Goal: Check status: Check status

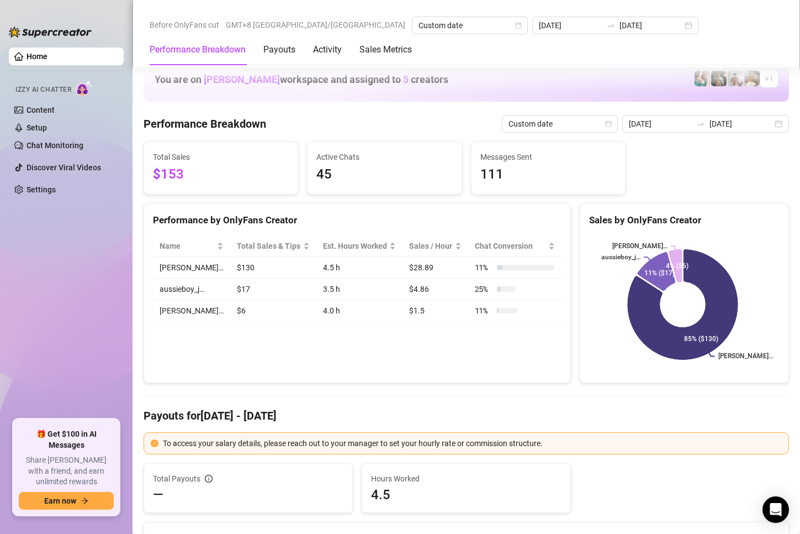
scroll to position [1436, 0]
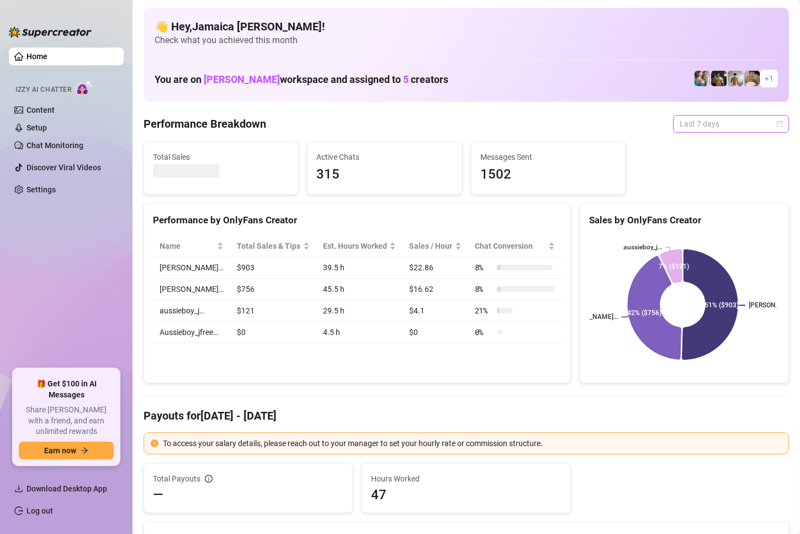
click at [723, 122] on span "Last 7 days" at bounding box center [731, 123] width 103 height 17
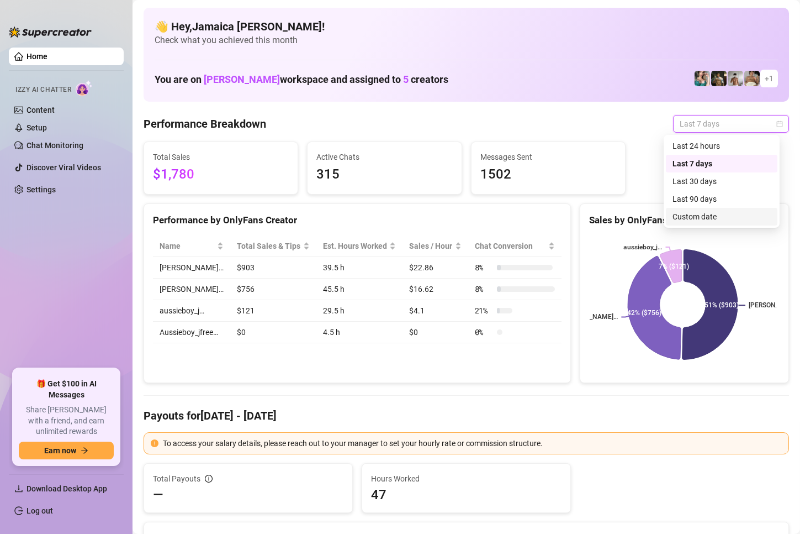
click at [688, 218] on div "Custom date" at bounding box center [722, 216] width 98 height 12
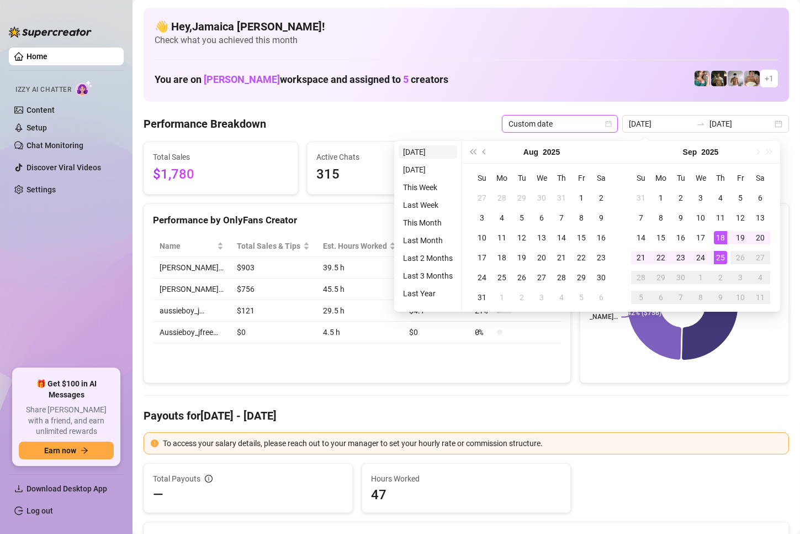
type input "2025-09-24"
type input "2025-09-18"
type input "[DATE]"
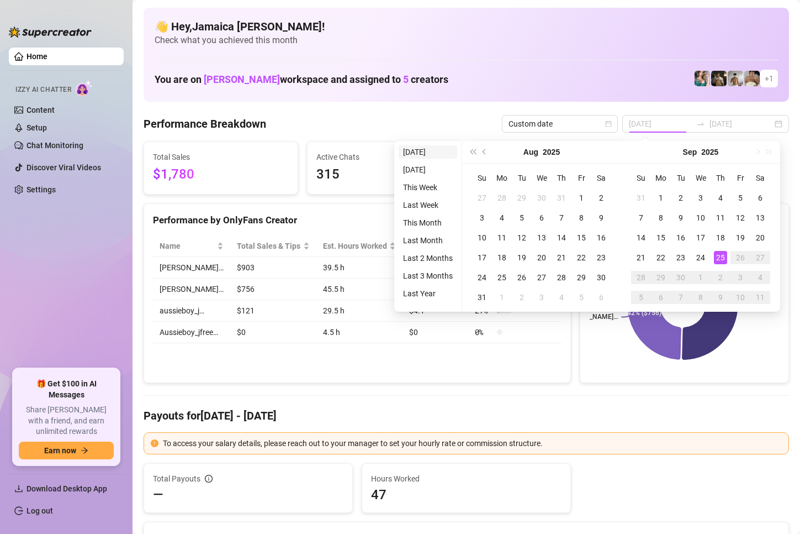
click at [425, 151] on li "[DATE]" at bounding box center [428, 151] width 59 height 13
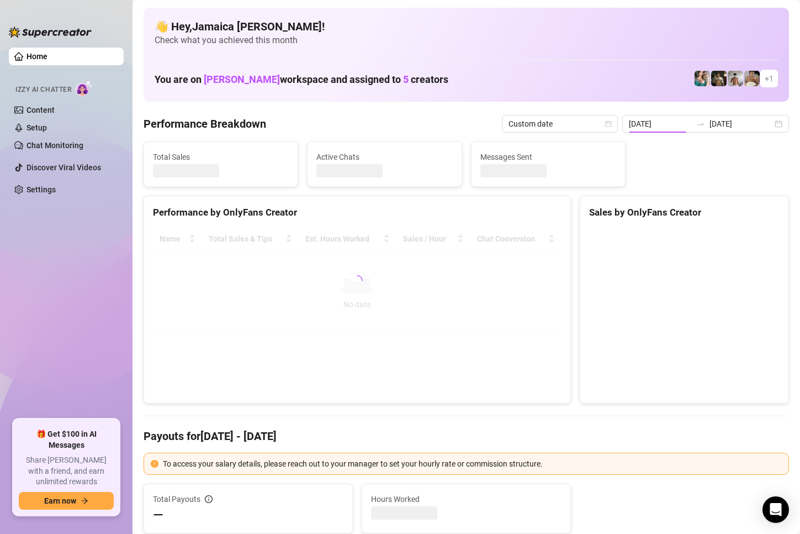
type input "[DATE]"
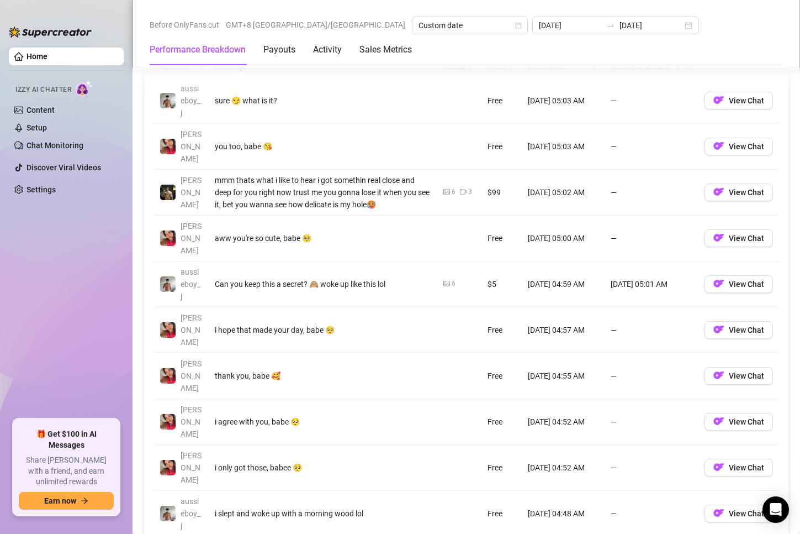
scroll to position [1326, 0]
